Goal: Information Seeking & Learning: Learn about a topic

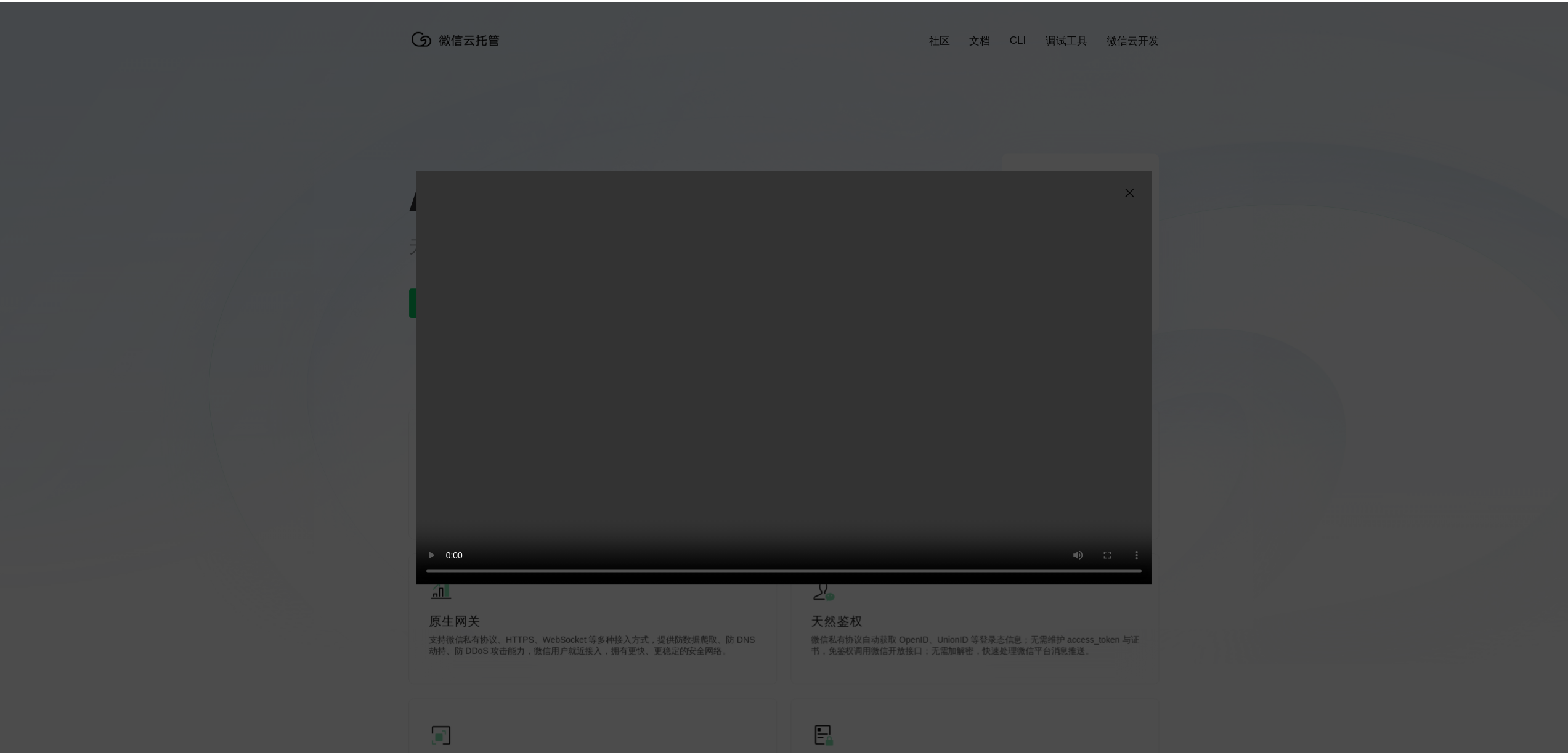
scroll to position [0, 2192]
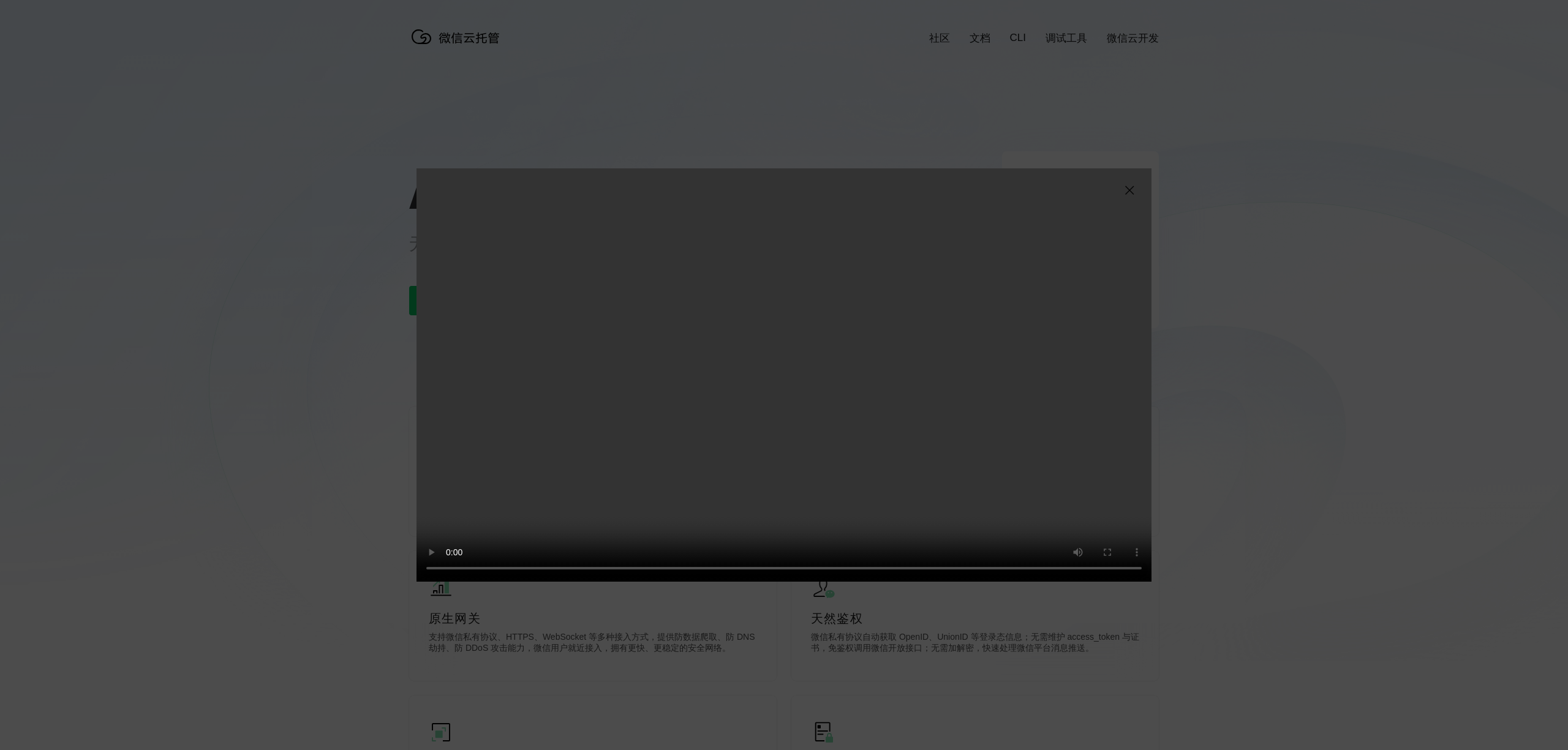
drag, startPoint x: 1305, startPoint y: 552, endPoint x: 1290, endPoint y: 551, distance: 15.0
click at [1305, 552] on div "抱歉，您的浏览器暂不支持播放此视频" at bounding box center [784, 375] width 1568 height 750
click at [1122, 190] on img at bounding box center [1129, 190] width 14 height 14
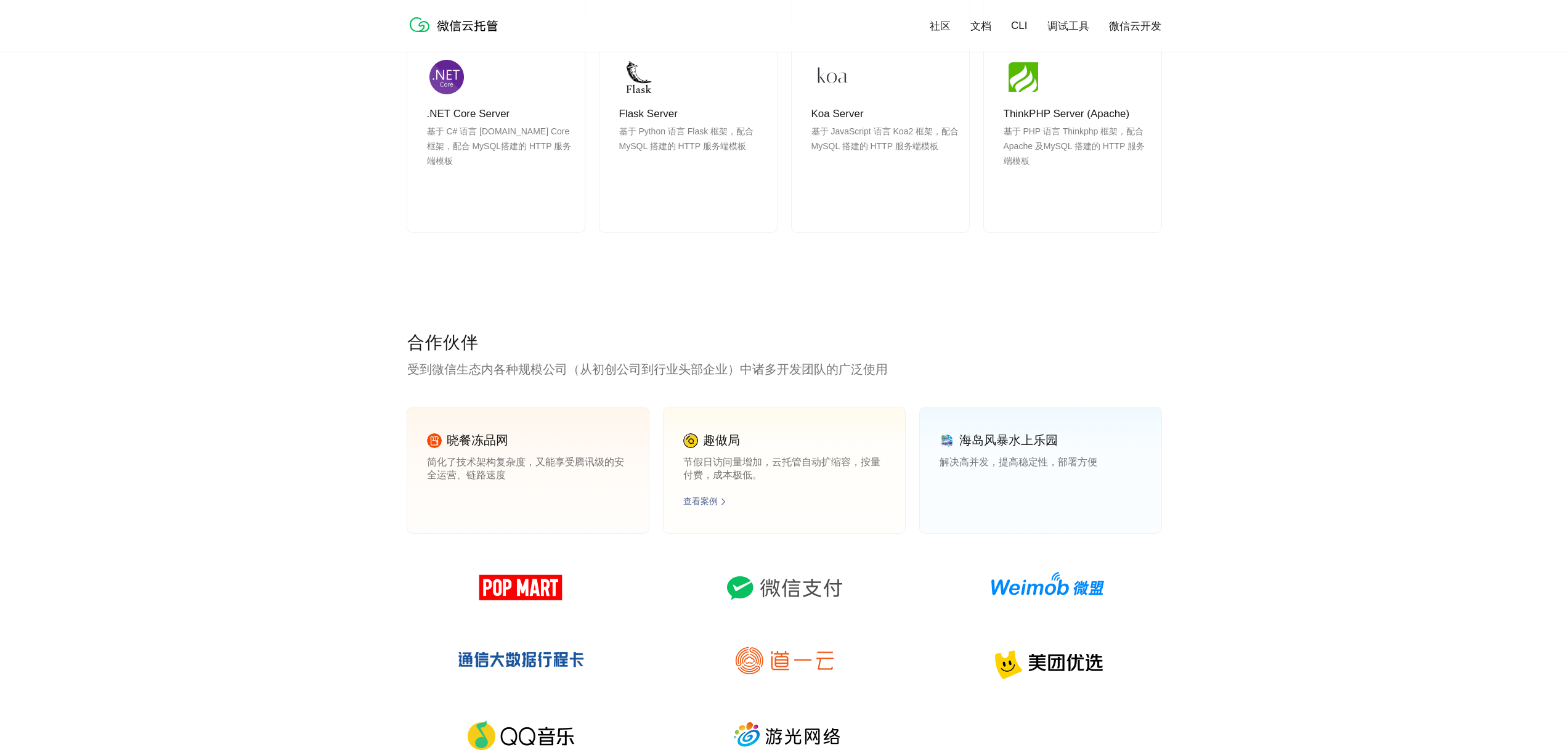
scroll to position [1474, 0]
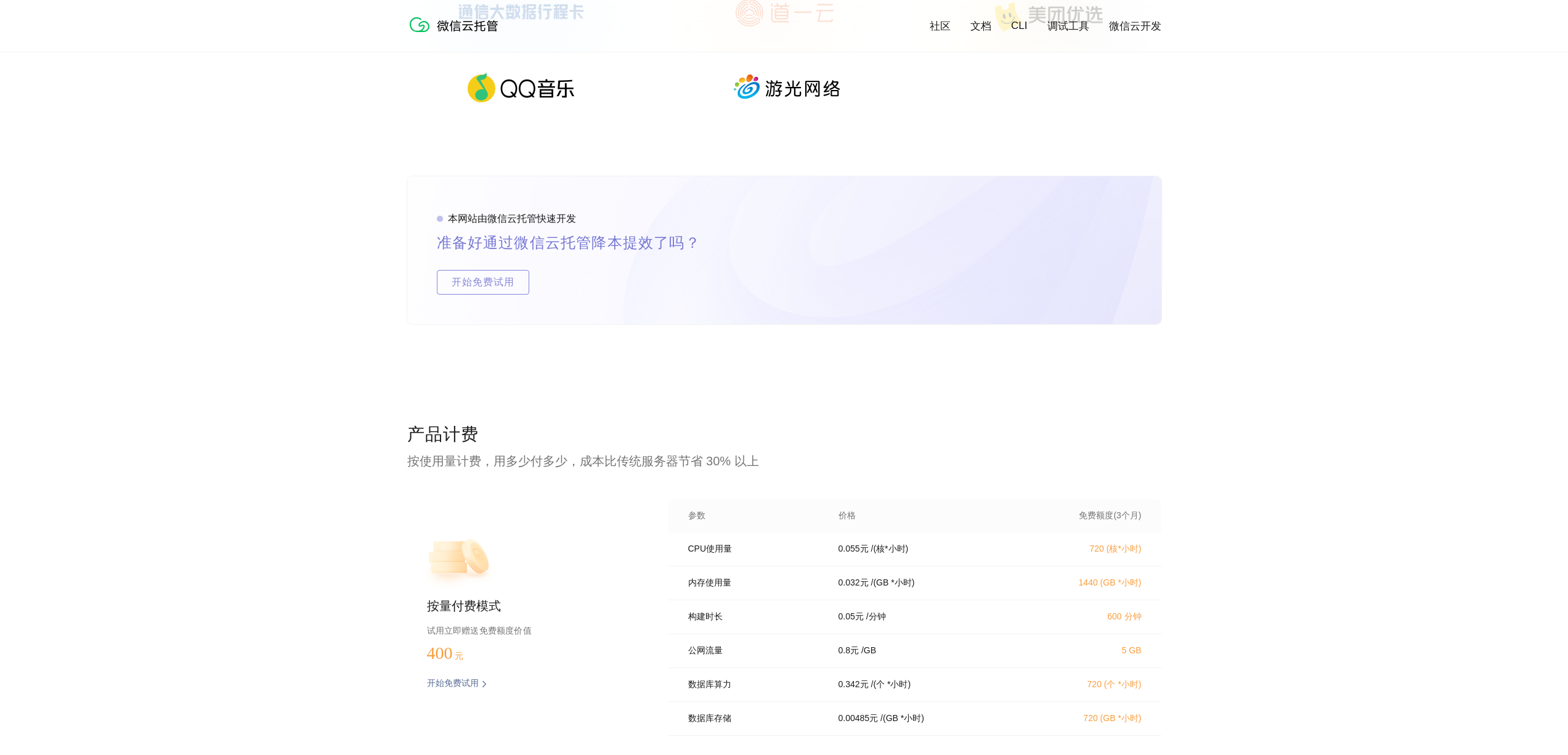
click at [656, 496] on div "产品计费 按使用量计费，用多少付多少，成本比传统服务器节省 30% 以上 按量付费模式 试用立即赠送免费额度价值 400 元 开始免费试用 预估费用 参数 价…" at bounding box center [784, 632] width 754 height 419
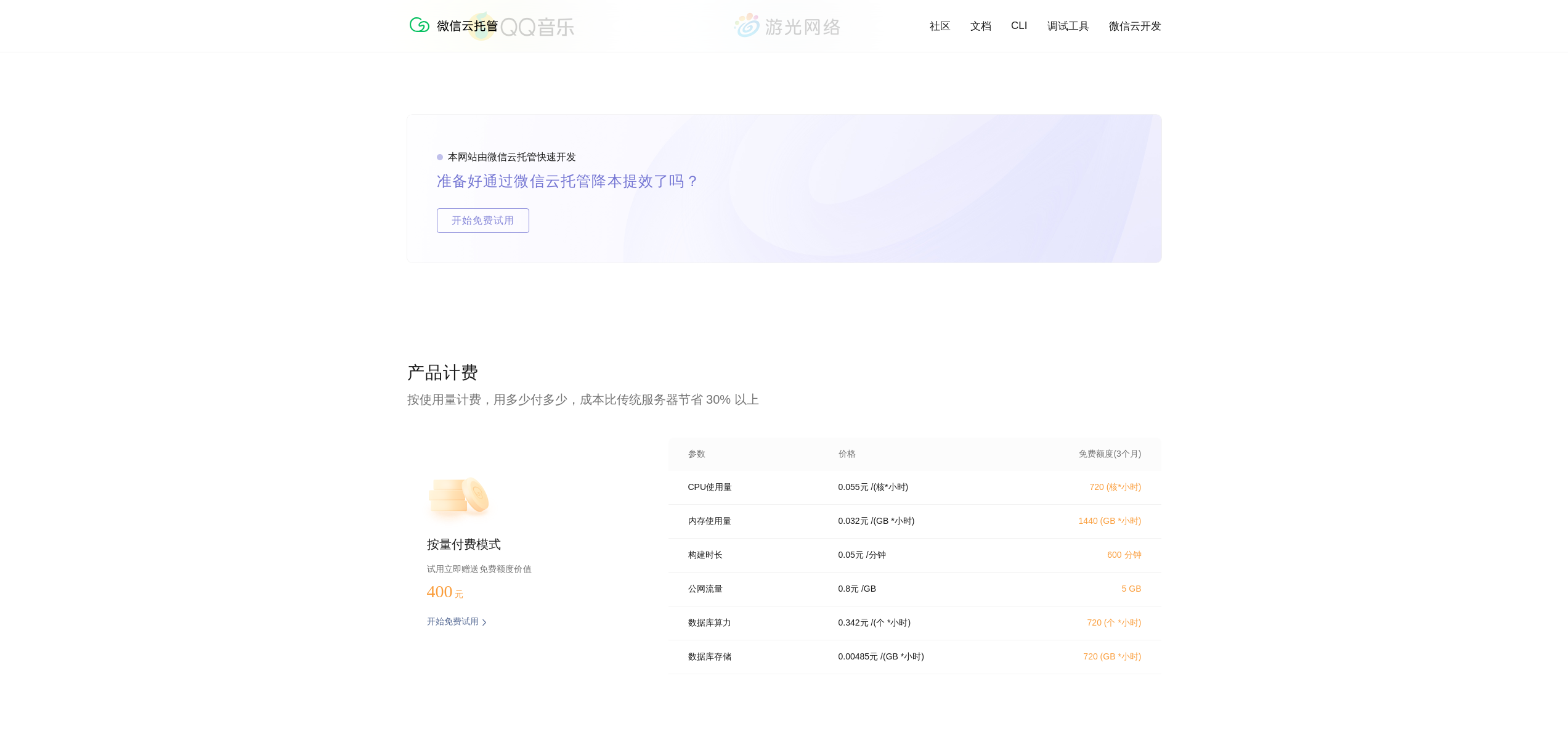
scroll to position [2166, 0]
click at [1102, 486] on p "720 (核*小时)" at bounding box center [1088, 487] width 108 height 11
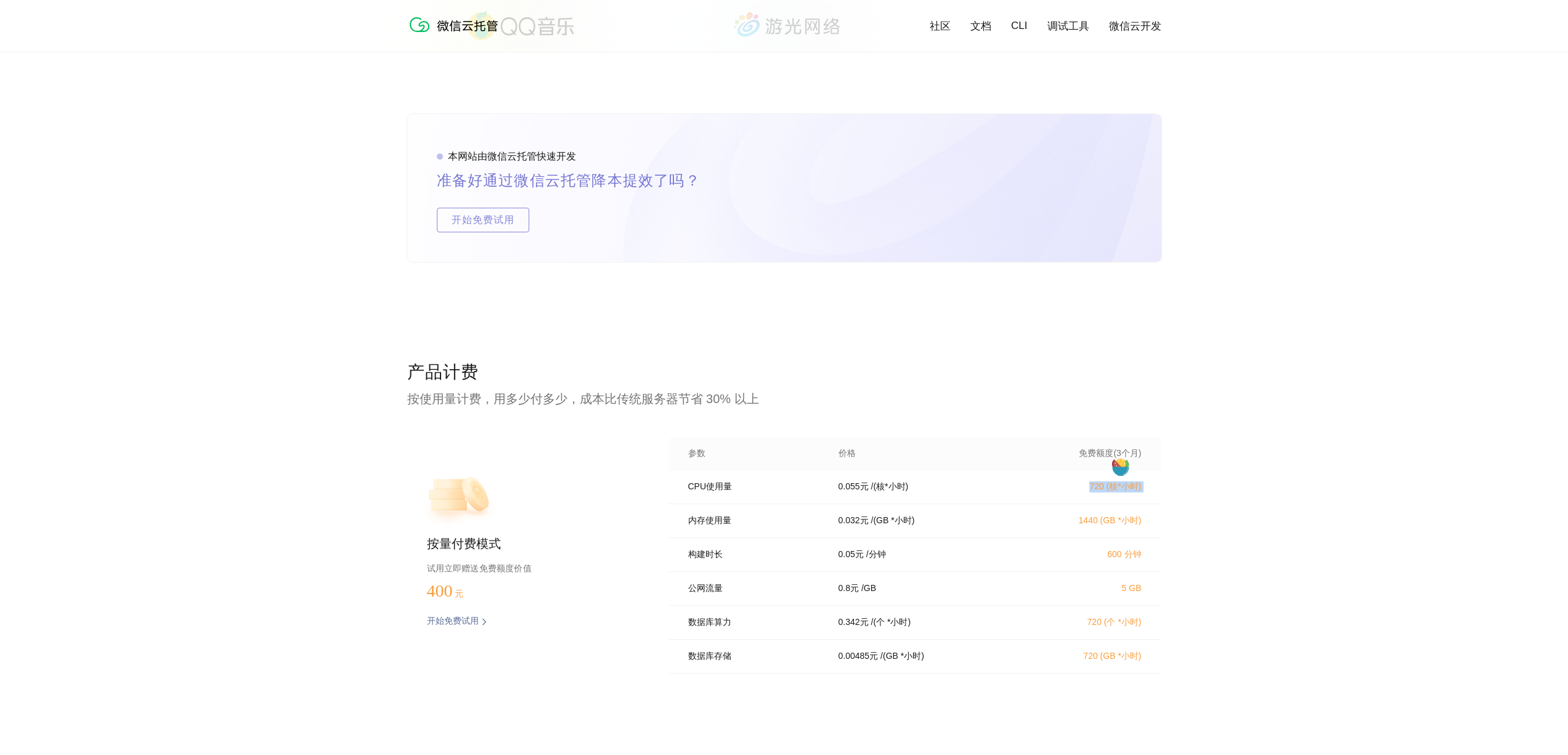
click at [1059, 482] on p "720 (核*小时)" at bounding box center [1088, 487] width 108 height 11
click at [1046, 467] on div "参数 价格 免费额度(3个月)" at bounding box center [915, 453] width 493 height 33
click at [983, 465] on div "参数 价格 免费额度(3个月)" at bounding box center [915, 453] width 493 height 33
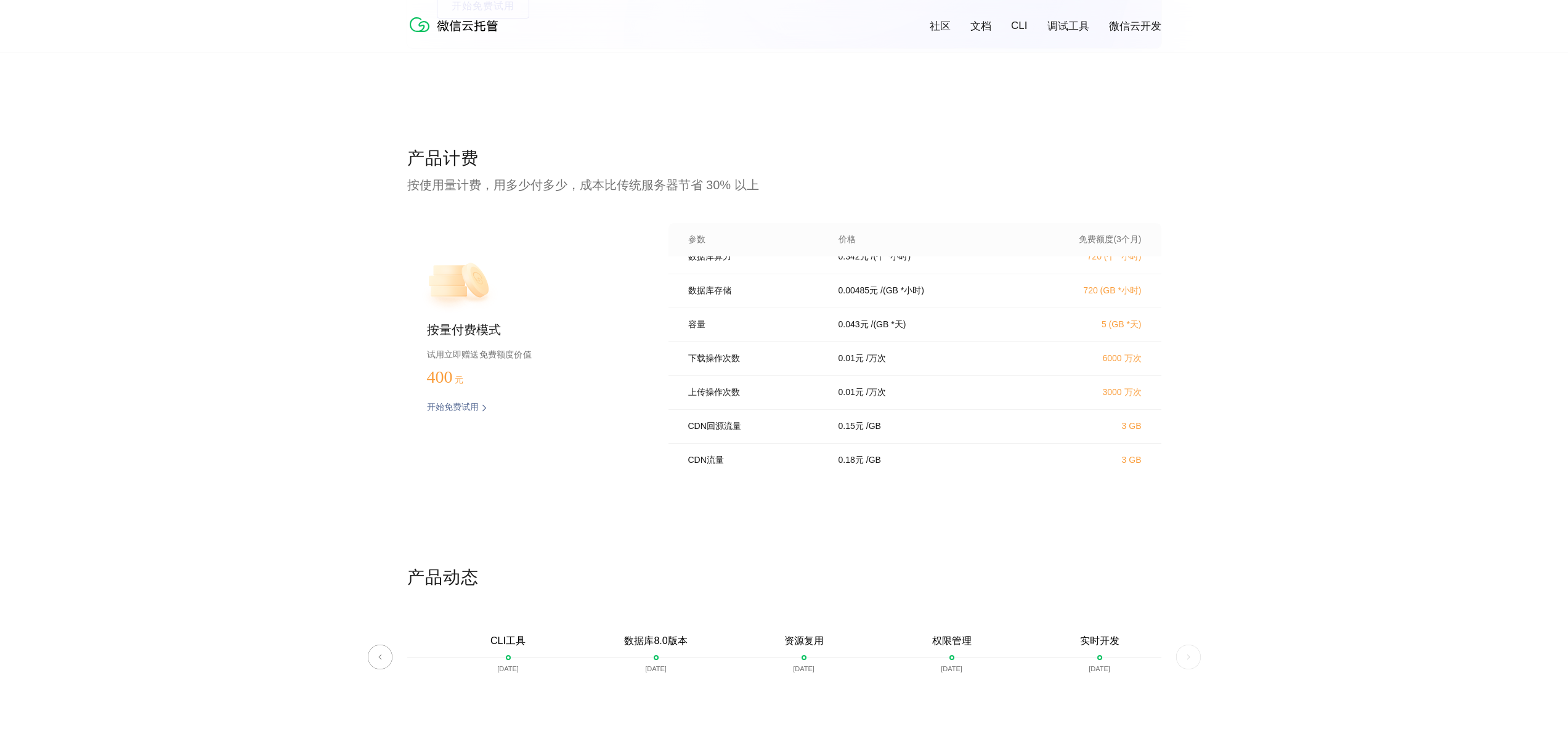
scroll to position [2487, 0]
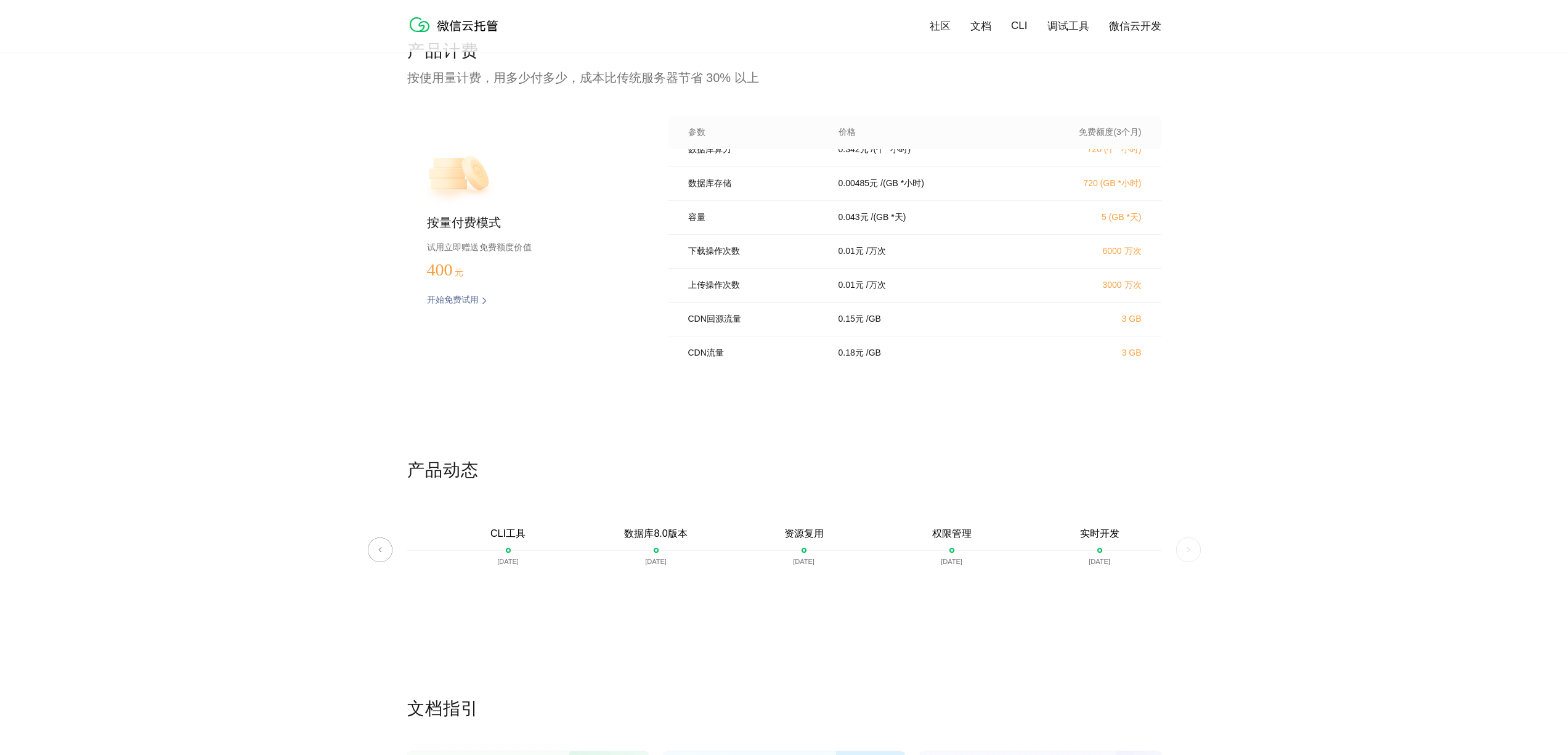
click at [841, 451] on div "产品计费 按使用量计费，用多少付多少，成本比传统服务器节省 30% 以上 按量付费模式 试用立即赠送免费额度价值 400 元 开始免费试用 预估费用 参数 价…" at bounding box center [784, 249] width 754 height 419
click at [1193, 547] on img at bounding box center [1189, 549] width 24 height 24
click at [1189, 545] on img at bounding box center [1189, 549] width 24 height 24
click at [1016, 438] on div "产品计费 按使用量计费，用多少付多少，成本比传统服务器节省 30% 以上 按量付费模式 试用立即赠送免费额度价值 400 元 开始免费试用 预估费用 参数 价…" at bounding box center [784, 249] width 754 height 419
